Goal: Task Accomplishment & Management: Complete application form

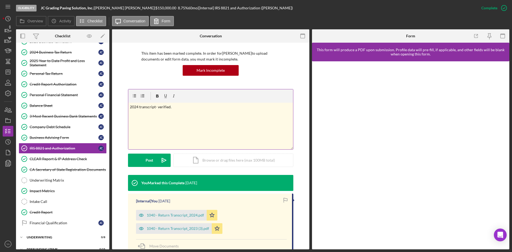
scroll to position [80, 0]
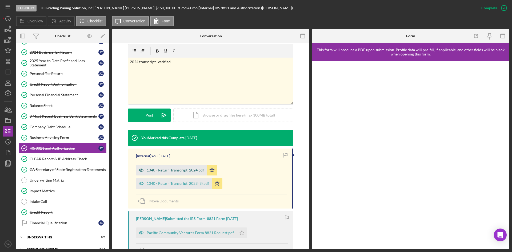
click at [185, 170] on div "1040 - Return Transcript_2024.pdf" at bounding box center [175, 170] width 57 height 4
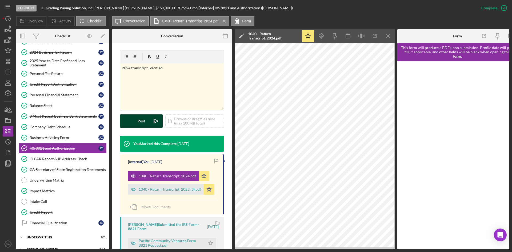
click at [145, 115] on div "Post" at bounding box center [141, 120] width 7 height 13
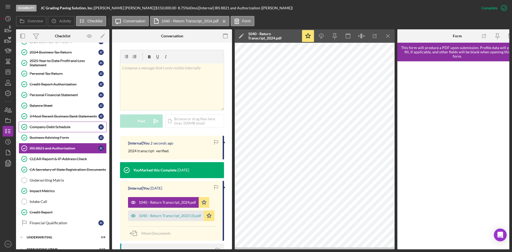
scroll to position [0, 0]
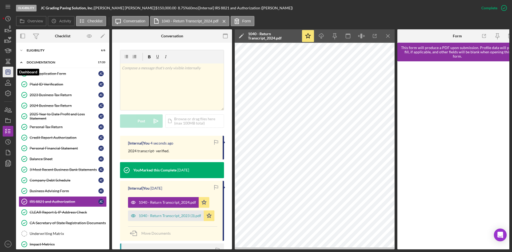
click at [5, 68] on icon "Icon/Dashboard" at bounding box center [7, 71] width 13 height 13
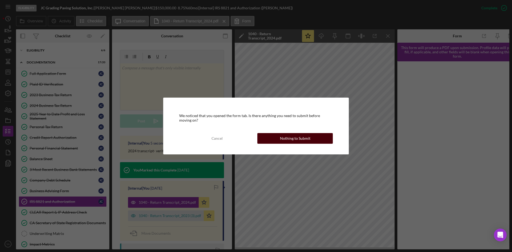
click at [284, 133] on div "Nothing to Submit" at bounding box center [295, 138] width 30 height 11
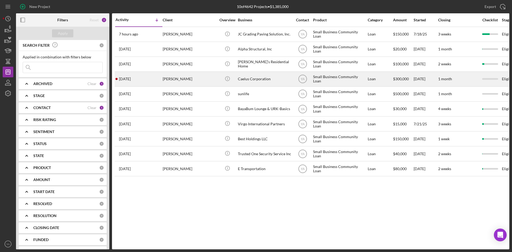
click at [188, 76] on div "Andre Afshar" at bounding box center [189, 79] width 53 height 14
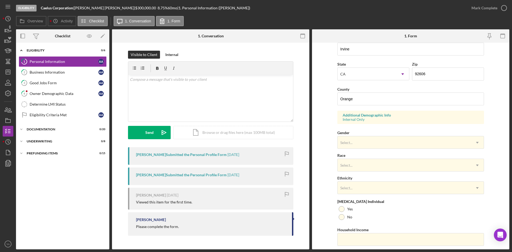
scroll to position [149, 0]
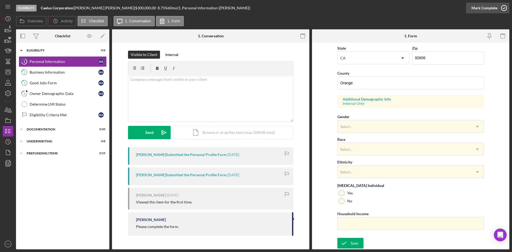
click at [505, 7] on icon "button" at bounding box center [504, 7] width 13 height 13
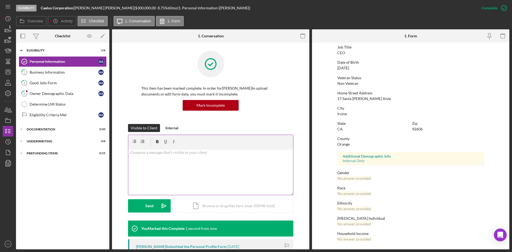
scroll to position [42, 0]
click at [493, 9] on div "Mark Incomplete" at bounding box center [483, 8] width 29 height 11
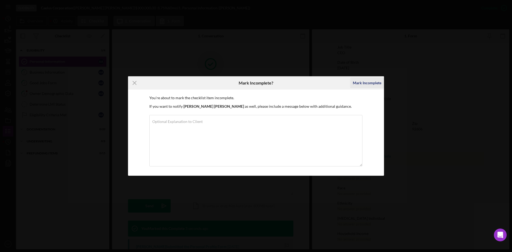
click at [375, 79] on div "Mark Incomplete" at bounding box center [367, 83] width 29 height 11
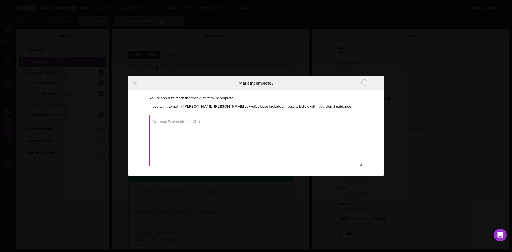
scroll to position [149, 0]
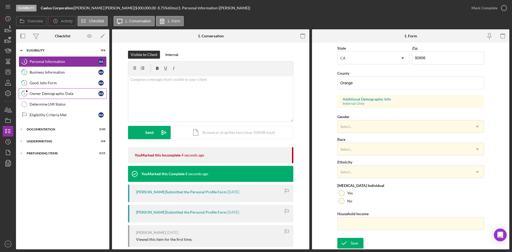
click at [62, 93] on div "Owner Demographic Data" at bounding box center [64, 94] width 69 height 4
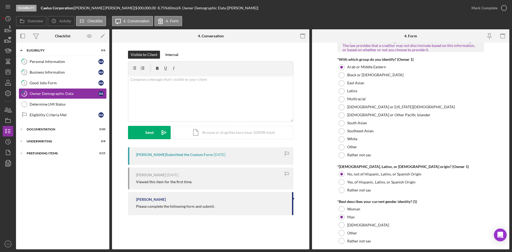
scroll to position [294, 0]
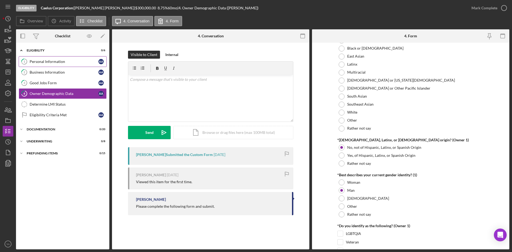
click at [64, 58] on link "1 Personal Information A A" at bounding box center [63, 61] width 88 height 11
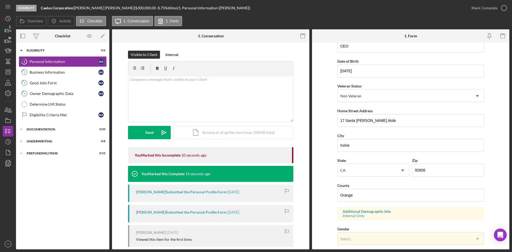
scroll to position [149, 0]
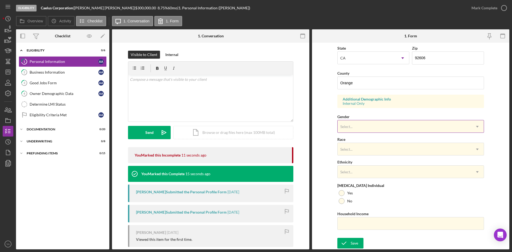
click at [374, 127] on div "Select..." at bounding box center [404, 127] width 133 height 12
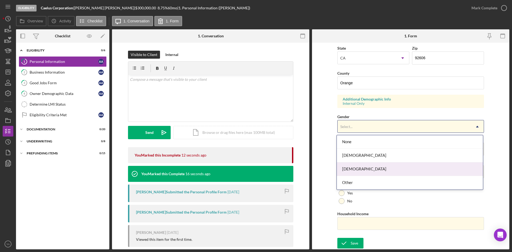
click at [368, 169] on div "Male" at bounding box center [410, 170] width 146 height 14
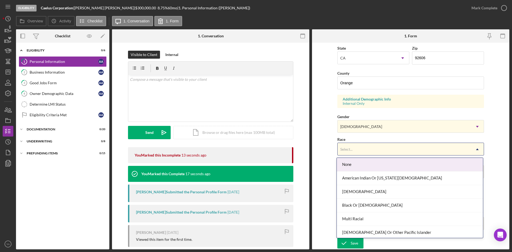
click at [382, 152] on div "Select..." at bounding box center [404, 149] width 133 height 12
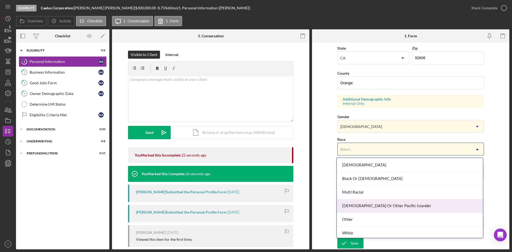
scroll to position [29, 0]
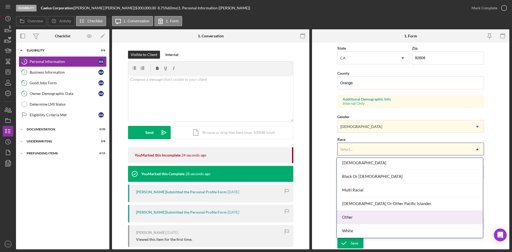
click at [371, 214] on div "Other" at bounding box center [410, 218] width 146 height 14
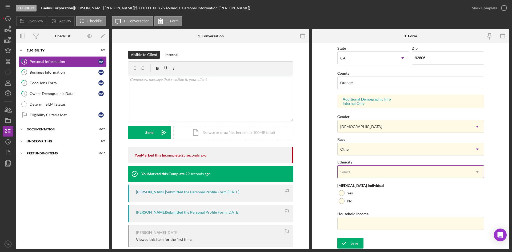
click at [369, 170] on div "Select..." at bounding box center [404, 172] width 133 height 12
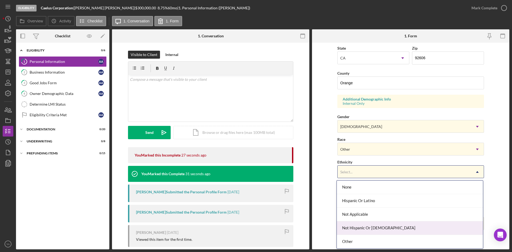
click at [363, 222] on div "Not Hispanic Or Latino" at bounding box center [410, 229] width 146 height 14
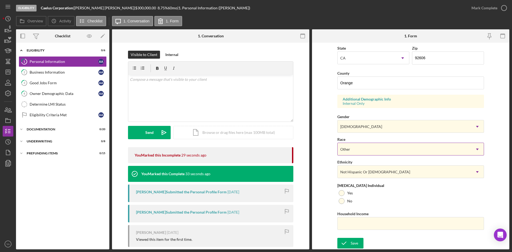
click at [376, 154] on div "Other" at bounding box center [404, 149] width 133 height 12
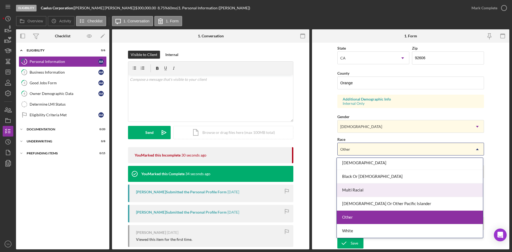
scroll to position [0, 0]
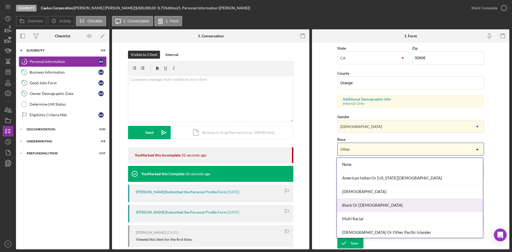
click at [321, 190] on form "First Name Andre Middle Name Last Name Afshar Job Title CEO Date of Birth 05/10…" at bounding box center [410, 146] width 197 height 207
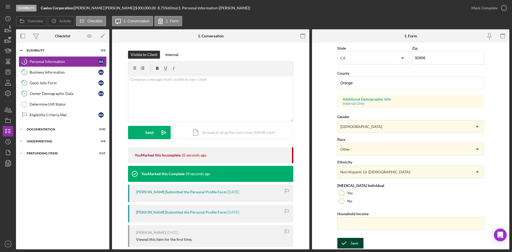
click at [354, 239] on div "Save" at bounding box center [354, 243] width 7 height 11
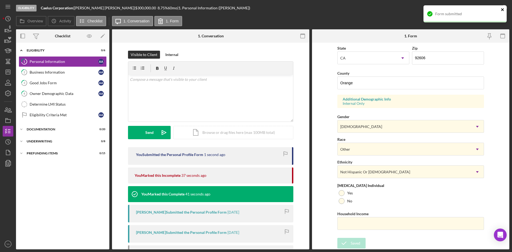
click at [505, 8] on icon "close" at bounding box center [503, 9] width 4 height 4
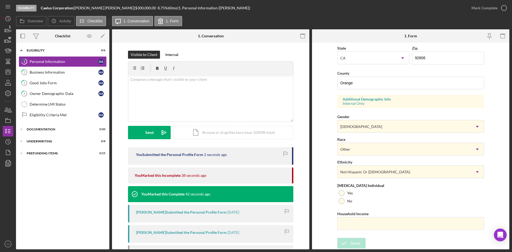
click at [0, 0] on icon "button" at bounding box center [0, 0] width 0 height 0
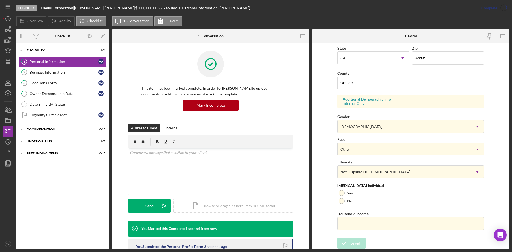
scroll to position [42, 0]
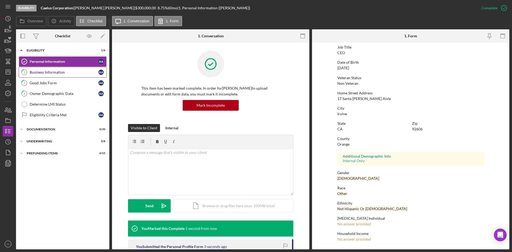
click at [59, 77] on link "2 Business Information A A" at bounding box center [63, 72] width 88 height 11
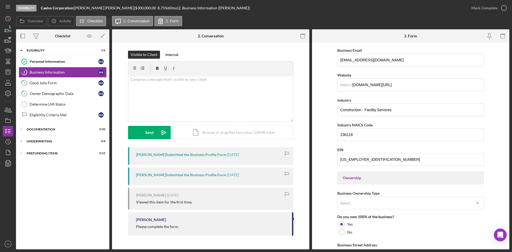
scroll to position [133, 0]
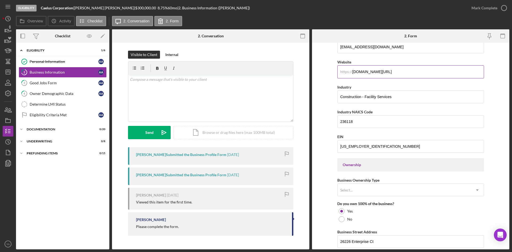
drag, startPoint x: 419, startPoint y: 69, endPoint x: 343, endPoint y: 70, distance: 75.8
click at [343, 70] on div "https:// Website rainbowrestores.com/orange-countyu" at bounding box center [411, 68] width 147 height 19
click at [323, 120] on form "Business Name Caelus Corporation DBA Rainbow Restoration of OC Business Start D…" at bounding box center [410, 146] width 197 height 207
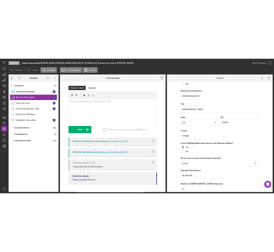
scroll to position [226, 0]
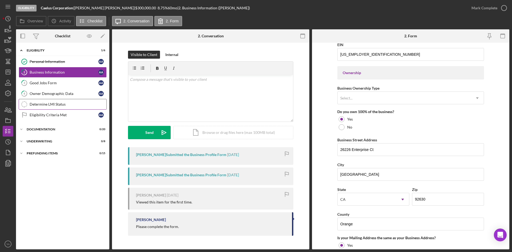
click at [81, 104] on div "Determine LMI Status" at bounding box center [68, 104] width 77 height 4
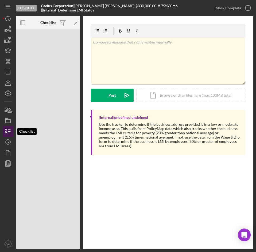
click at [11, 129] on icon "button" at bounding box center [7, 131] width 13 height 13
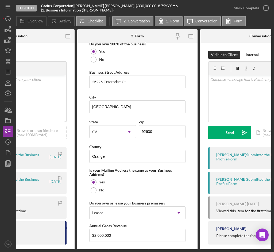
scroll to position [294, 0]
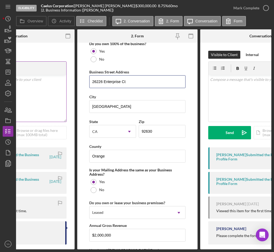
drag, startPoint x: 138, startPoint y: 83, endPoint x: 64, endPoint y: 82, distance: 73.9
click at [64, 82] on div "Overview Internal Workflow Stage Eligibility Icon/Dropdown Arrow Archive (can u…" at bounding box center [143, 139] width 255 height 220
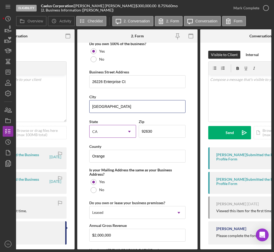
drag, startPoint x: 122, startPoint y: 102, endPoint x: 119, endPoint y: 128, distance: 25.6
click at [119, 126] on div "Business Name Caelus Corporation DBA Rainbow Restoration of OC Business Start D…" at bounding box center [137, 42] width 96 height 580
drag, startPoint x: 123, startPoint y: 106, endPoint x: 60, endPoint y: 103, distance: 63.6
click at [60, 103] on div "Overview Internal Workflow Stage Eligibility Icon/Dropdown Arrow Archive (can u…" at bounding box center [143, 139] width 255 height 220
drag, startPoint x: 161, startPoint y: 132, endPoint x: 118, endPoint y: 130, distance: 42.7
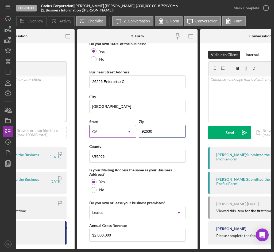
click at [118, 130] on div "State CA Icon/Dropdown Arrow Zip 92630" at bounding box center [137, 130] width 96 height 25
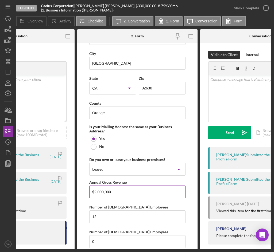
scroll to position [392, 0]
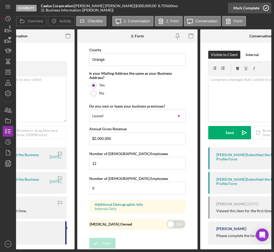
click at [263, 7] on circle "button" at bounding box center [265, 7] width 5 height 5
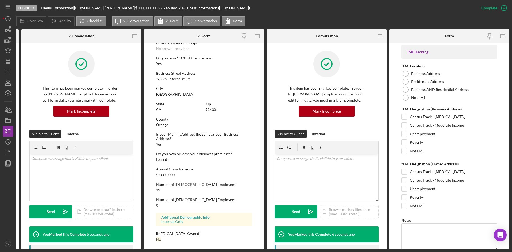
scroll to position [201, 0]
click at [9, 74] on icon "Icon/Dashboard" at bounding box center [7, 71] width 13 height 13
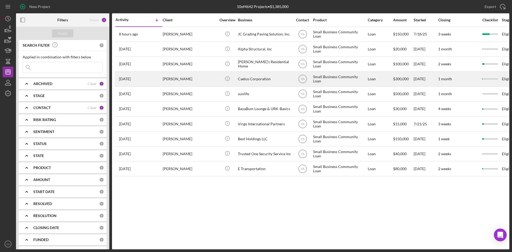
click at [268, 82] on div "Caelus Corporation" at bounding box center [264, 79] width 53 height 14
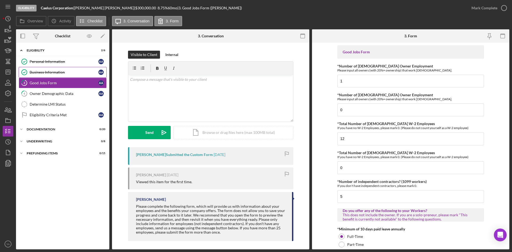
click at [49, 72] on div "Business Information" at bounding box center [64, 72] width 69 height 4
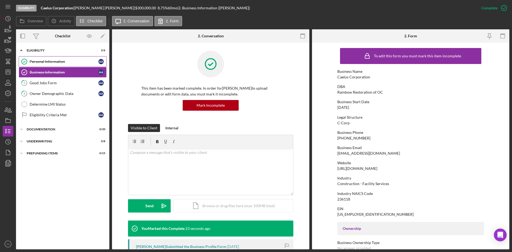
click at [64, 64] on div "Personal Information" at bounding box center [64, 62] width 69 height 4
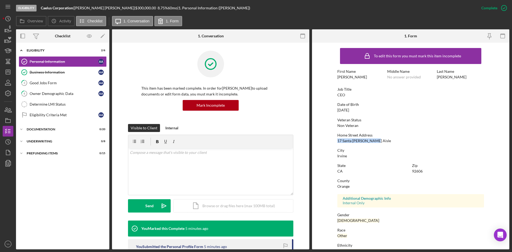
drag, startPoint x: 378, startPoint y: 141, endPoint x: 318, endPoint y: 140, distance: 59.8
click at [318, 140] on form "To edit this form you must mark this item incomplete First Name Andre Middle Na…" at bounding box center [410, 146] width 197 height 207
copy div "17 Santa Monica Aisle"
click at [138, 103] on div "This item has been marked complete. In order for Andre Afshar to upload documen…" at bounding box center [210, 87] width 165 height 73
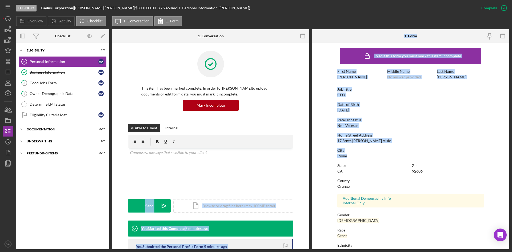
drag, startPoint x: 347, startPoint y: 155, endPoint x: 302, endPoint y: 157, distance: 45.1
click at [302, 157] on div "Overview Internal Workflow Stage Eligibility Icon/Dropdown Arrow Archive (can u…" at bounding box center [263, 139] width 494 height 220
click at [353, 157] on div "City Irvine" at bounding box center [411, 153] width 147 height 10
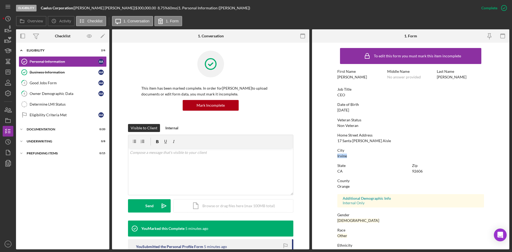
drag, startPoint x: 343, startPoint y: 156, endPoint x: 333, endPoint y: 156, distance: 9.4
click at [333, 156] on form "To edit this form you must mark this item incomplete First Name Andre Middle Na…" at bounding box center [410, 146] width 197 height 207
copy div "Irvine"
click at [376, 155] on div "City Irvine" at bounding box center [411, 153] width 147 height 10
click at [60, 104] on div "Determine LMI Status" at bounding box center [68, 104] width 77 height 4
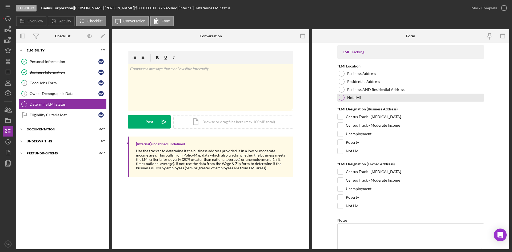
click at [343, 99] on div at bounding box center [342, 98] width 6 height 6
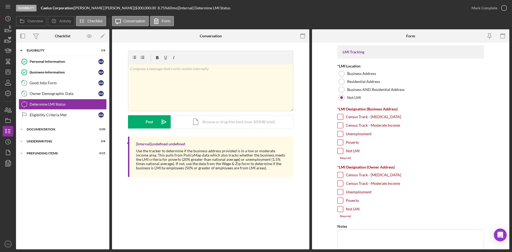
click at [342, 149] on input "Not LMI" at bounding box center [340, 150] width 5 height 5
checkbox input "true"
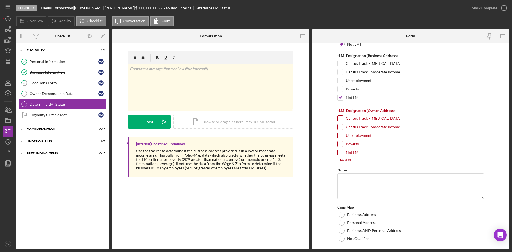
click at [338, 152] on input "Not LMI" at bounding box center [340, 152] width 5 height 5
checkbox input "true"
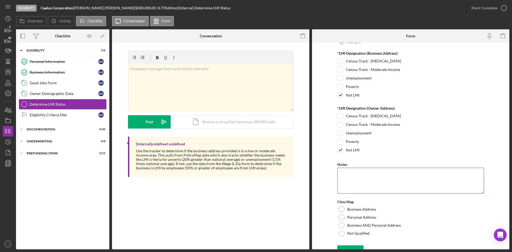
scroll to position [63, 0]
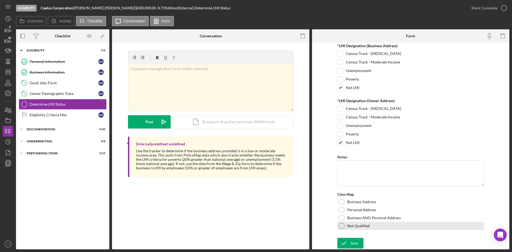
click at [344, 228] on div "Not Qualified" at bounding box center [411, 226] width 147 height 8
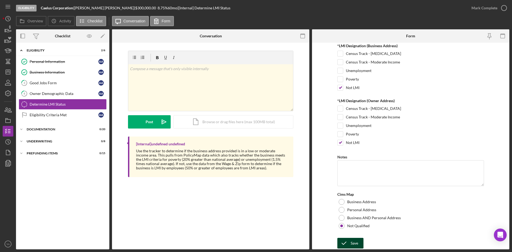
click at [357, 245] on div "Save" at bounding box center [354, 243] width 7 height 11
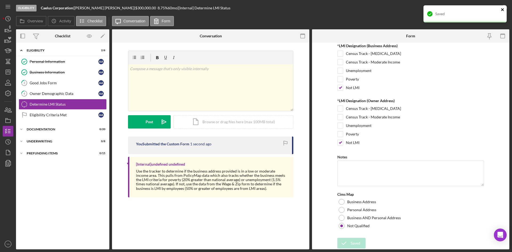
click at [504, 7] on icon "close" at bounding box center [503, 9] width 4 height 4
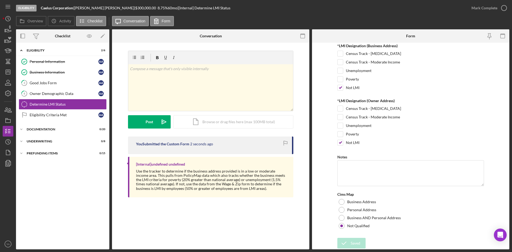
click at [0, 0] on icon "button" at bounding box center [0, 0] width 0 height 0
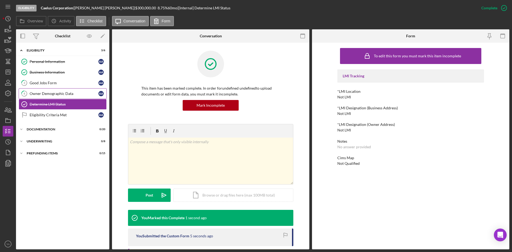
click at [54, 96] on div "Owner Demographic Data" at bounding box center [64, 94] width 69 height 4
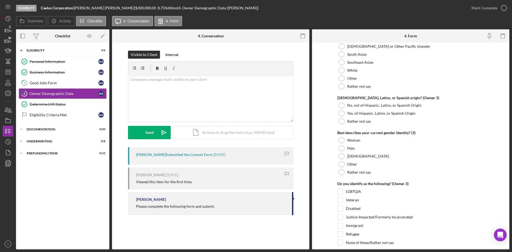
scroll to position [1254, 0]
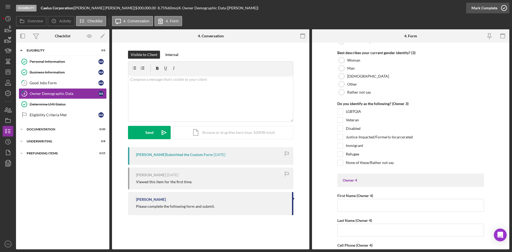
click at [502, 7] on icon "button" at bounding box center [504, 7] width 13 height 13
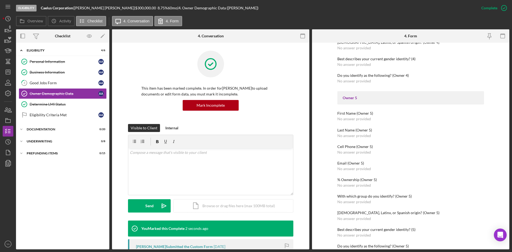
scroll to position [786, 0]
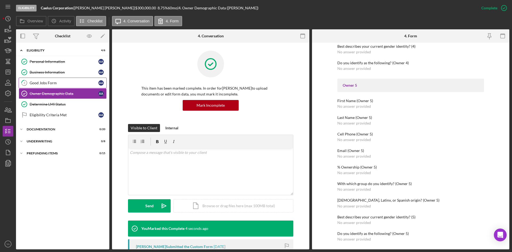
click at [62, 80] on link "3 Good Jobs Form A A" at bounding box center [63, 83] width 88 height 11
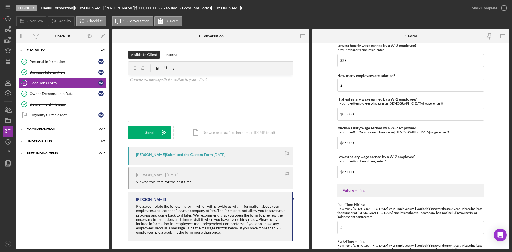
scroll to position [1150, 0]
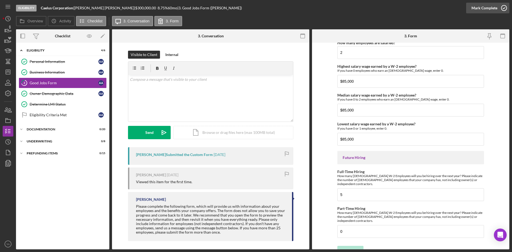
click at [502, 10] on icon "button" at bounding box center [504, 7] width 13 height 13
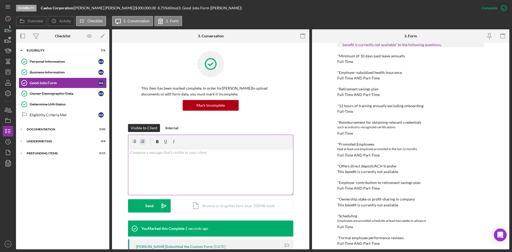
scroll to position [214, 0]
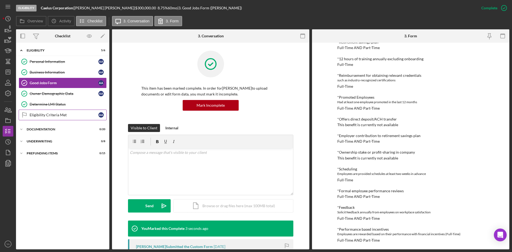
click at [71, 111] on link "Eligibility Criteria Met Eligibility Criteria Met A A" at bounding box center [63, 115] width 88 height 11
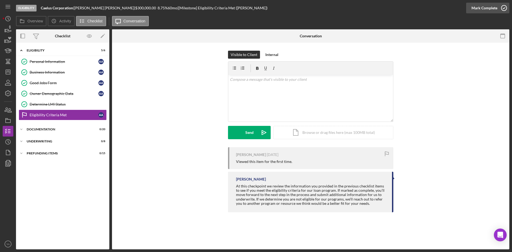
click at [484, 10] on div "Mark Complete" at bounding box center [485, 8] width 26 height 11
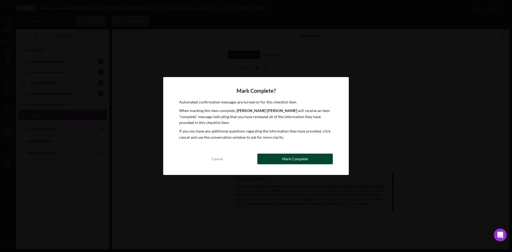
click at [309, 158] on button "Mark Complete" at bounding box center [296, 159] width 76 height 11
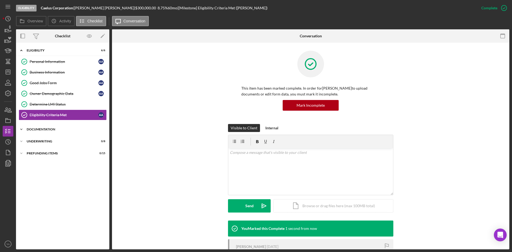
click at [55, 128] on div "Documentation" at bounding box center [65, 129] width 76 height 3
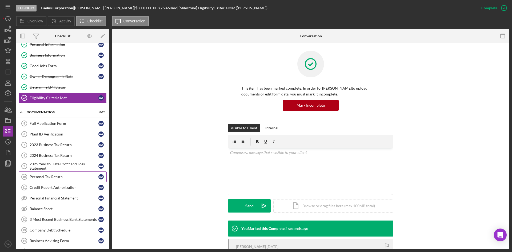
scroll to position [80, 0]
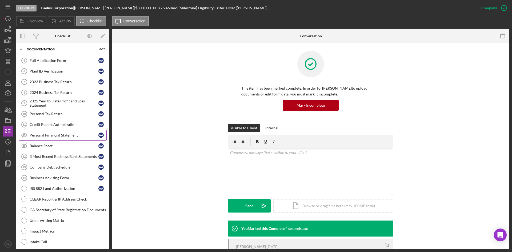
click at [50, 136] on div "Personal Financial Statement" at bounding box center [64, 135] width 69 height 4
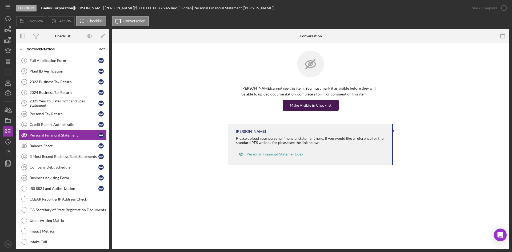
click at [299, 107] on div "Make Visible in Checklist" at bounding box center [311, 105] width 42 height 11
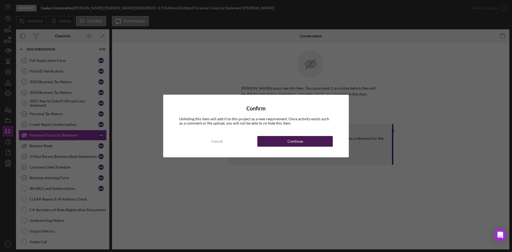
click at [289, 139] on div "Continue" at bounding box center [295, 141] width 15 height 11
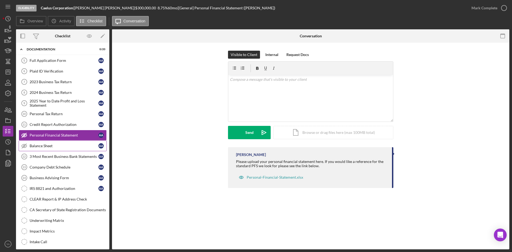
click at [43, 148] on div "Balance Sheet" at bounding box center [64, 146] width 69 height 4
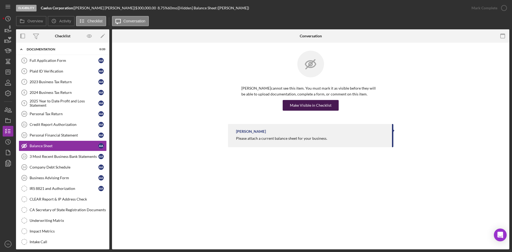
click at [307, 110] on div "Make Visible in Checklist" at bounding box center [311, 105] width 42 height 11
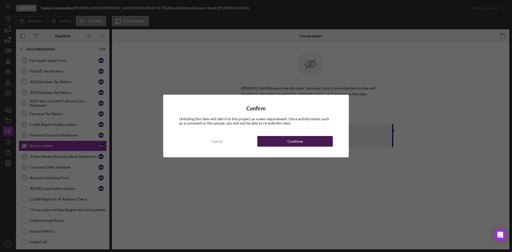
click at [305, 140] on button "Continue" at bounding box center [296, 141] width 76 height 11
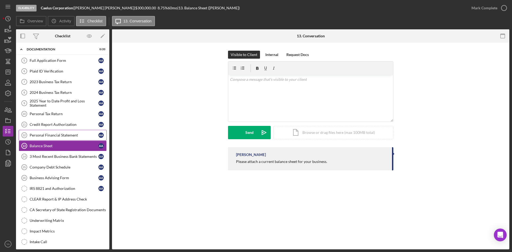
click at [56, 139] on link "Personal Financial Statement 12 Personal Financial Statement A A" at bounding box center [63, 135] width 88 height 11
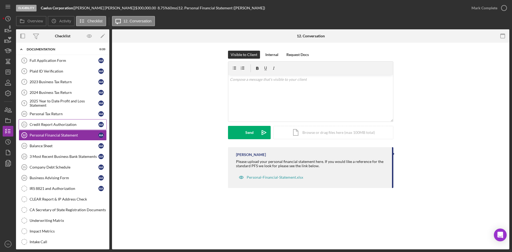
click at [58, 125] on div "Credit Report Authorization" at bounding box center [64, 124] width 69 height 4
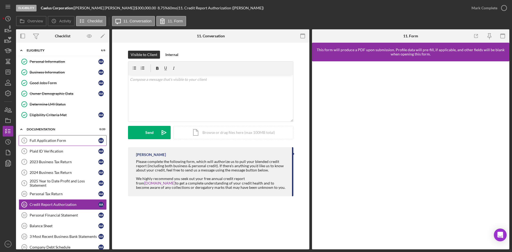
click at [55, 142] on div "Full Application Form" at bounding box center [64, 141] width 69 height 4
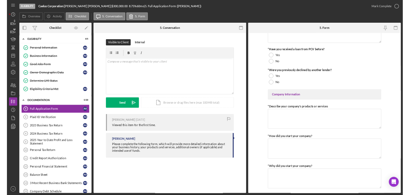
scroll to position [294, 0]
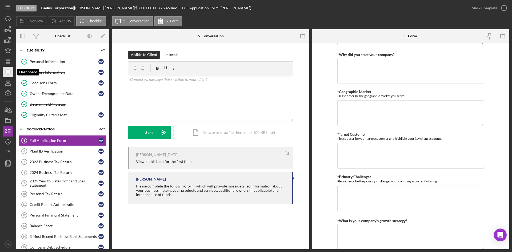
click at [12, 75] on icon "Icon/Dashboard" at bounding box center [7, 71] width 13 height 13
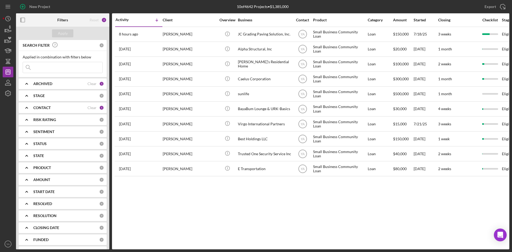
click at [63, 107] on div "CONTACT" at bounding box center [60, 108] width 54 height 4
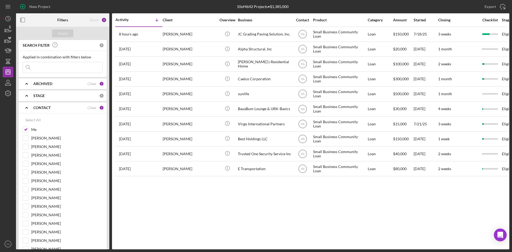
click at [53, 107] on div "CONTACT" at bounding box center [60, 108] width 54 height 4
